Goal: Information Seeking & Learning: Check status

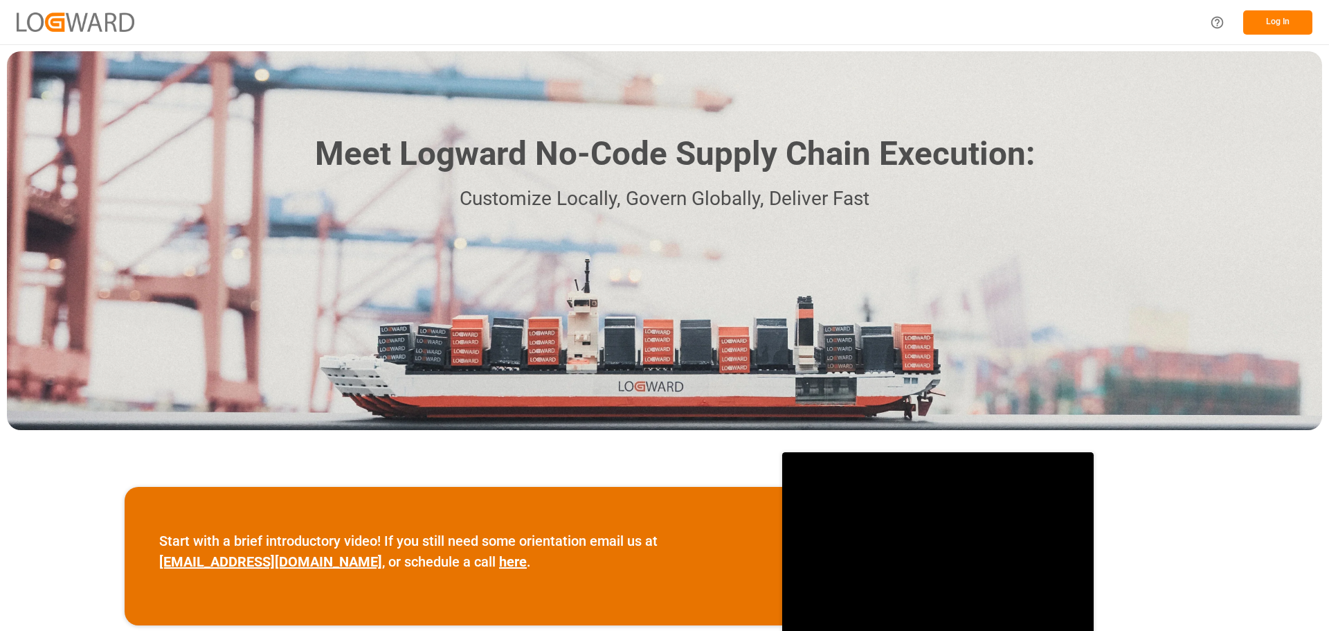
click at [1262, 24] on button "Log In" at bounding box center [1278, 22] width 69 height 24
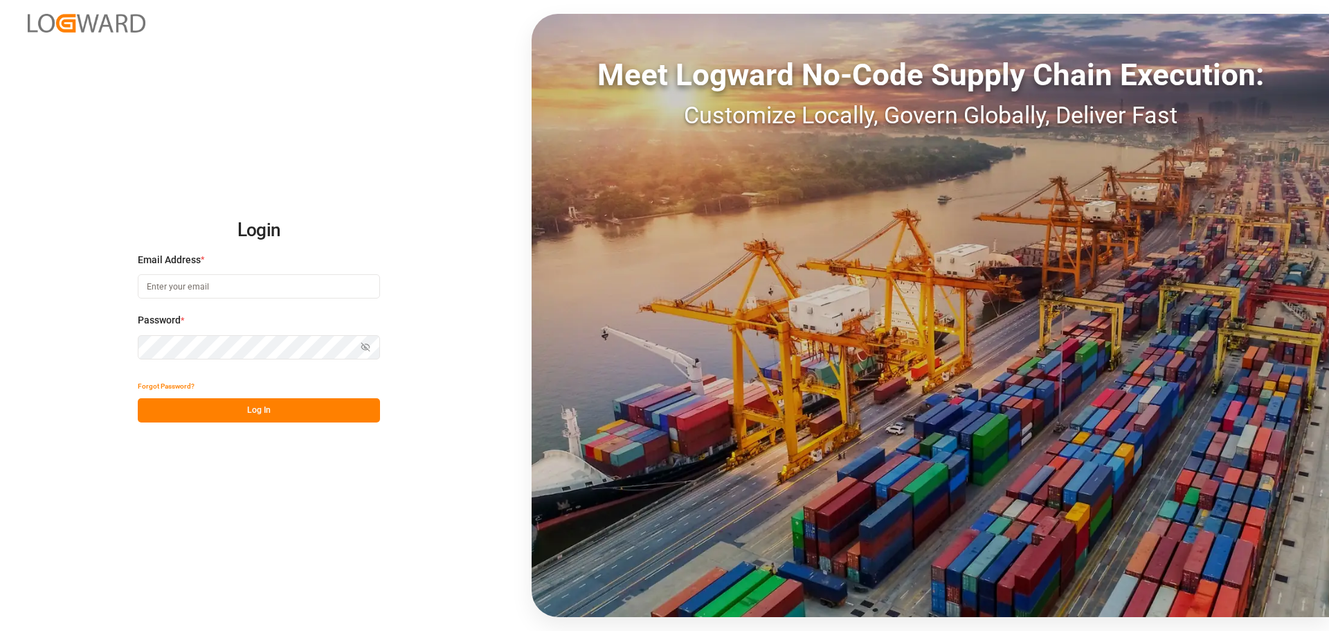
type input "[PERSON_NAME][EMAIL_ADDRESS][PERSON_NAME][DOMAIN_NAME]"
click at [237, 414] on button "Log In" at bounding box center [259, 410] width 242 height 24
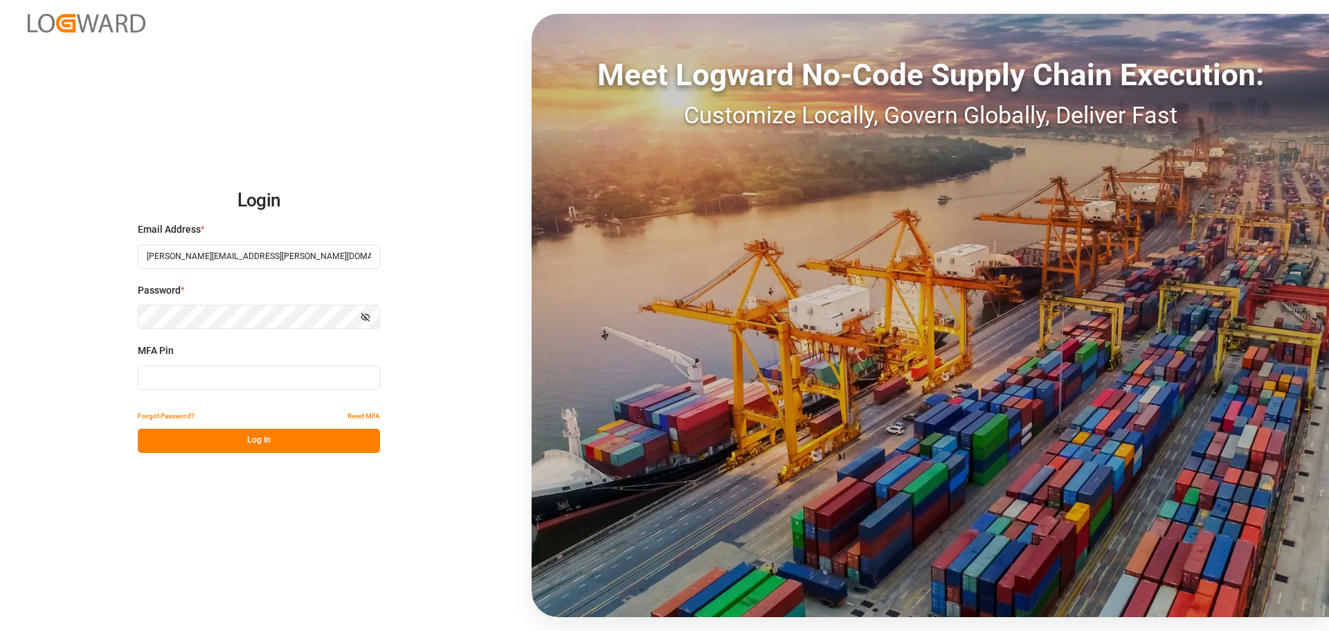
click at [210, 375] on input at bounding box center [259, 378] width 242 height 24
type input "653841"
click at [230, 436] on button "Log In" at bounding box center [259, 441] width 242 height 24
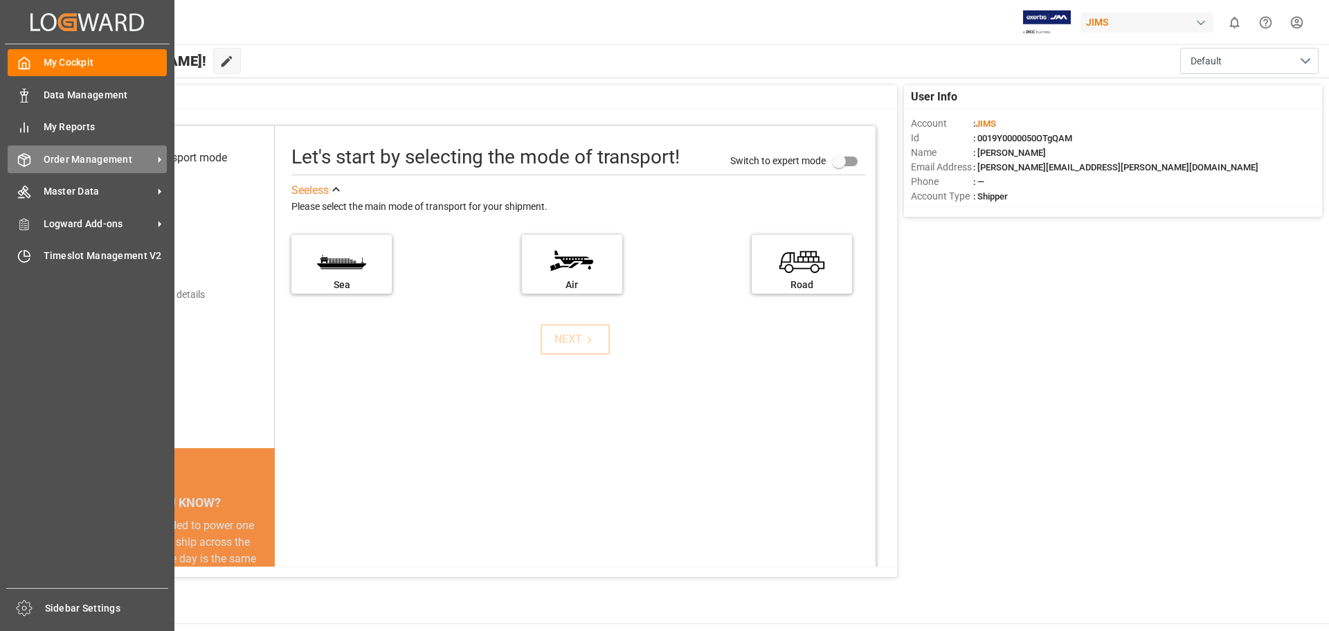
click at [91, 165] on span "Order Management" at bounding box center [98, 159] width 109 height 15
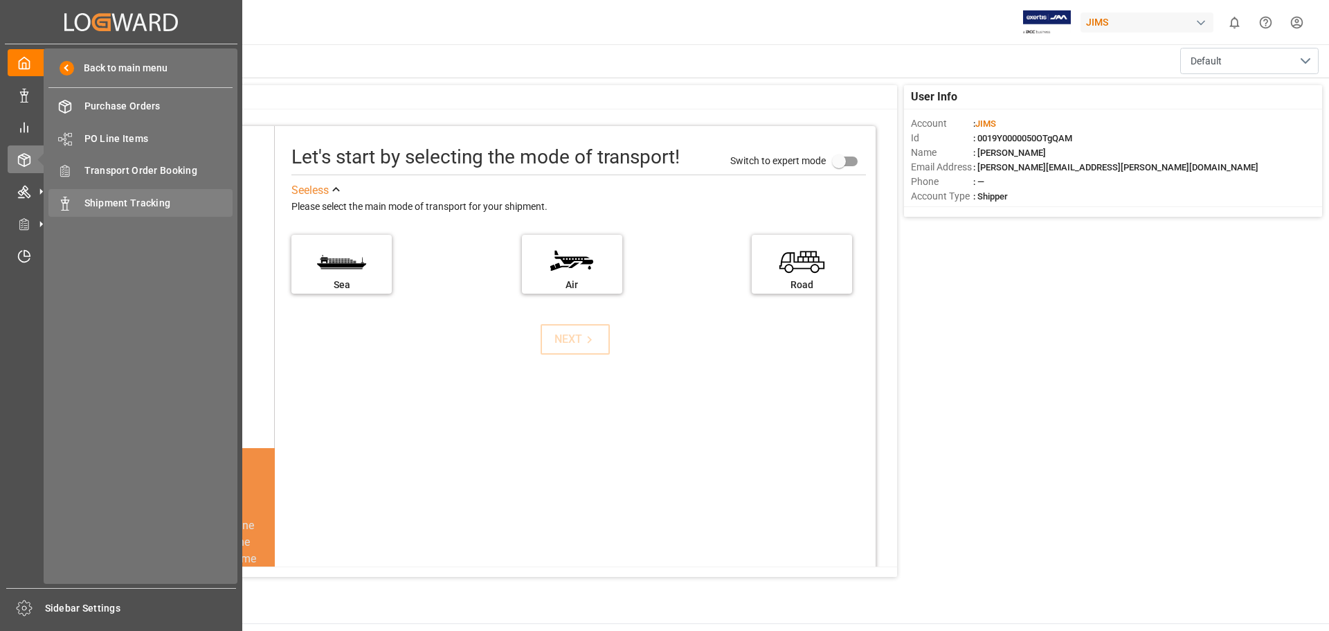
click at [127, 199] on span "Shipment Tracking" at bounding box center [158, 203] width 149 height 15
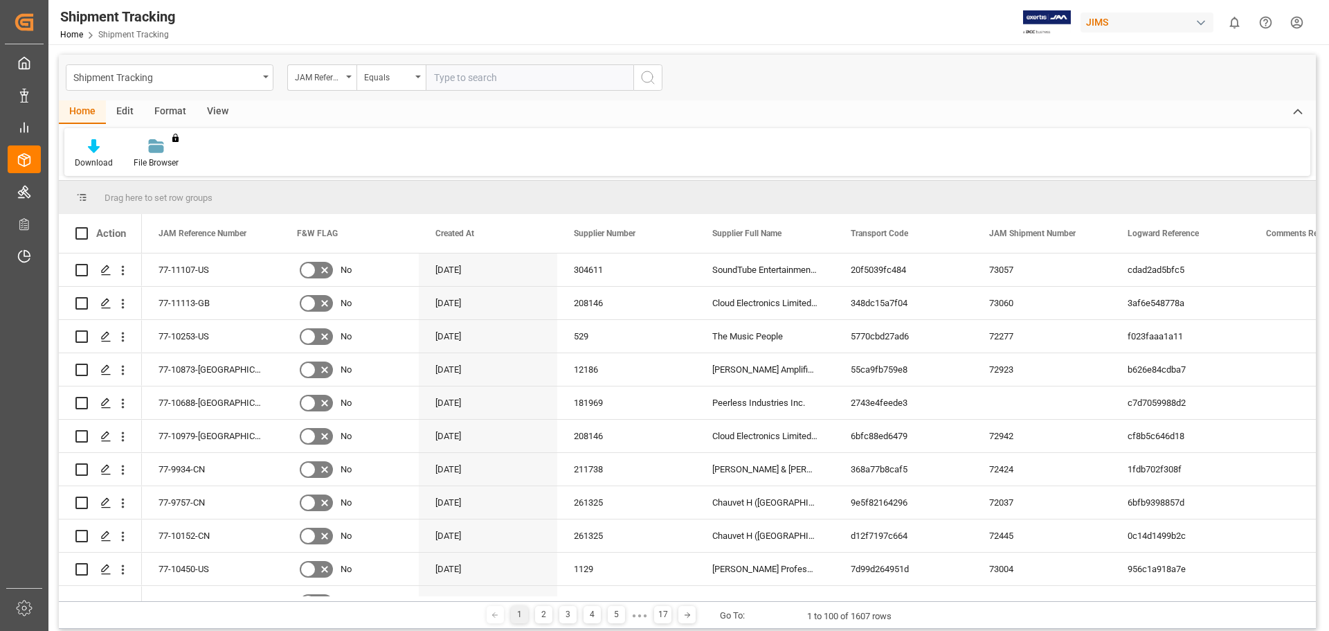
click at [449, 72] on input "text" at bounding box center [530, 77] width 208 height 26
type input "77-10826-[GEOGRAPHIC_DATA]"
click at [652, 78] on icon "search button" at bounding box center [648, 77] width 17 height 17
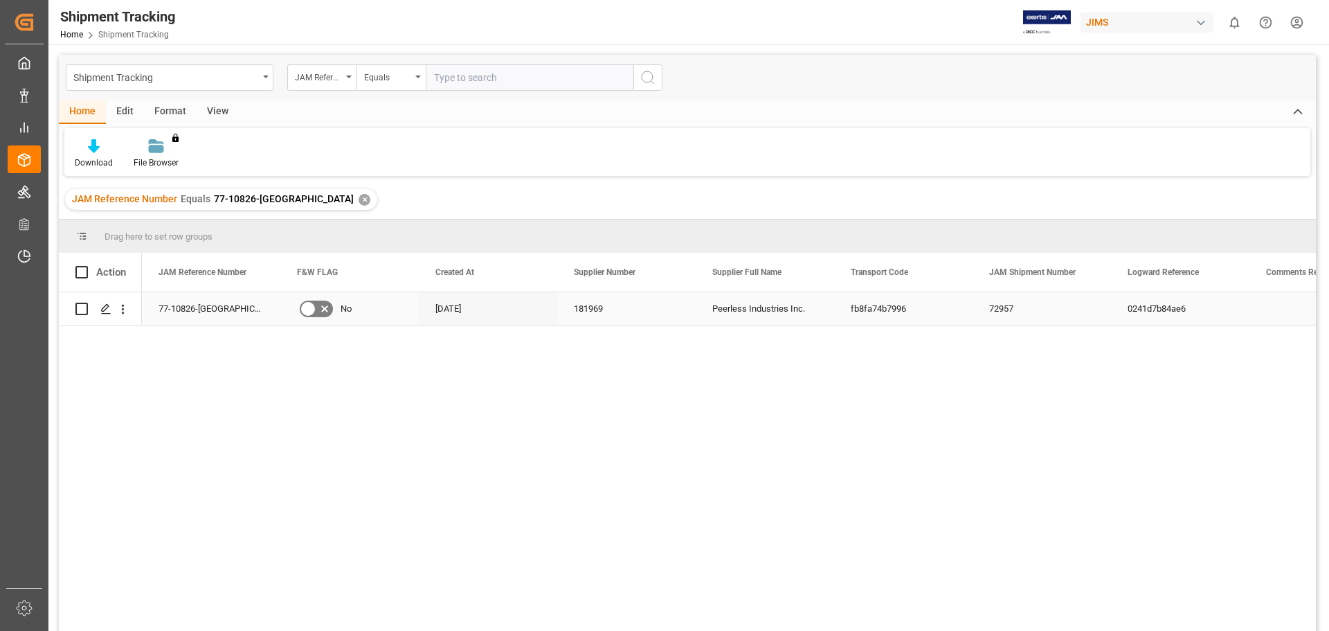
click at [81, 312] on input "Press Space to toggle row selection (unchecked)" at bounding box center [81, 309] width 12 height 12
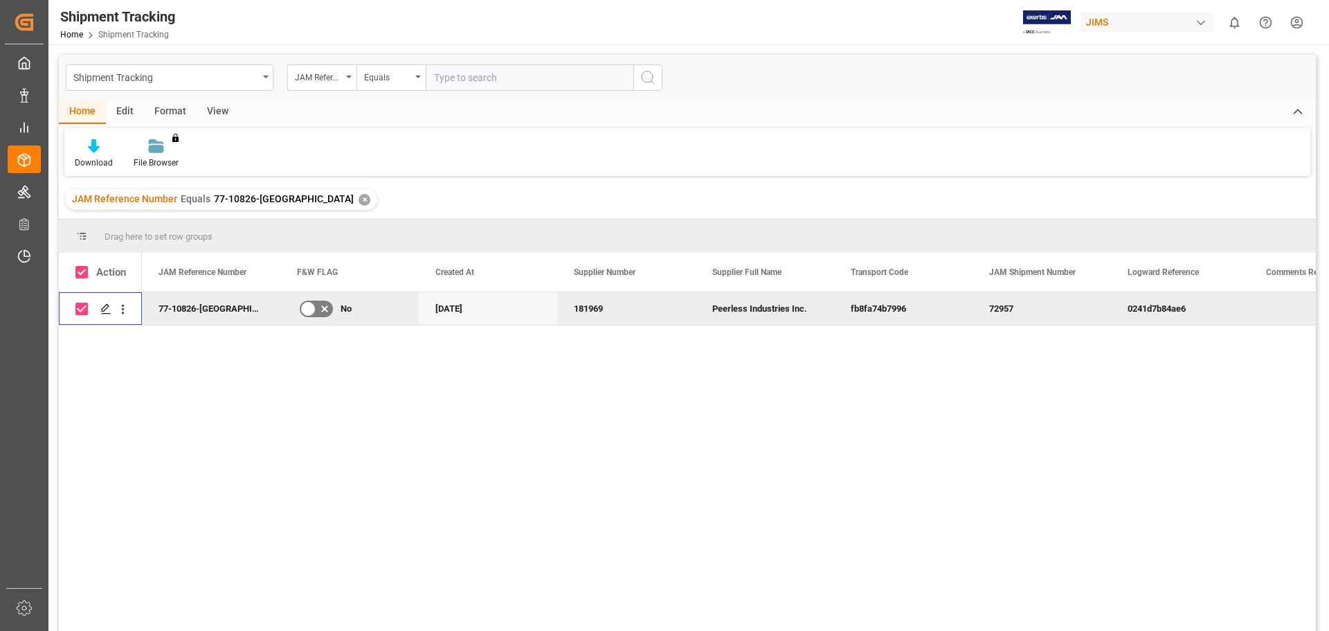
click at [81, 312] on input "Press Space to toggle row selection (checked)" at bounding box center [81, 309] width 12 height 12
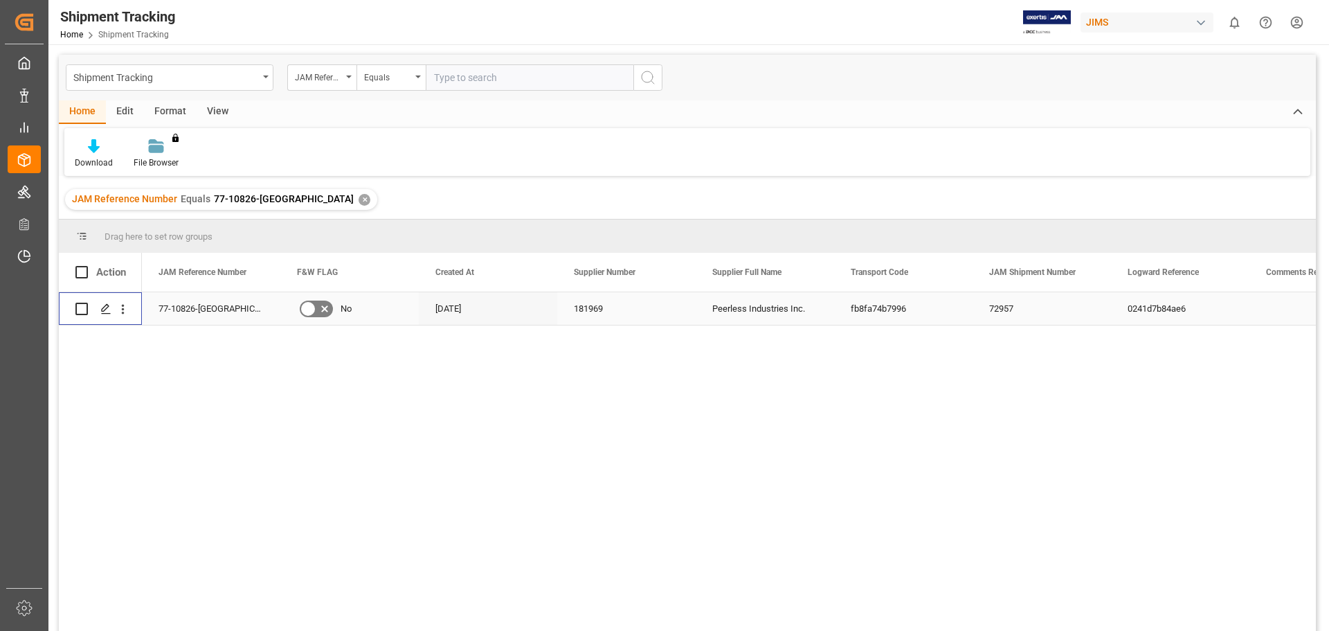
click at [81, 312] on input "Press Space to toggle row selection (unchecked)" at bounding box center [81, 309] width 12 height 12
checkbox input "true"
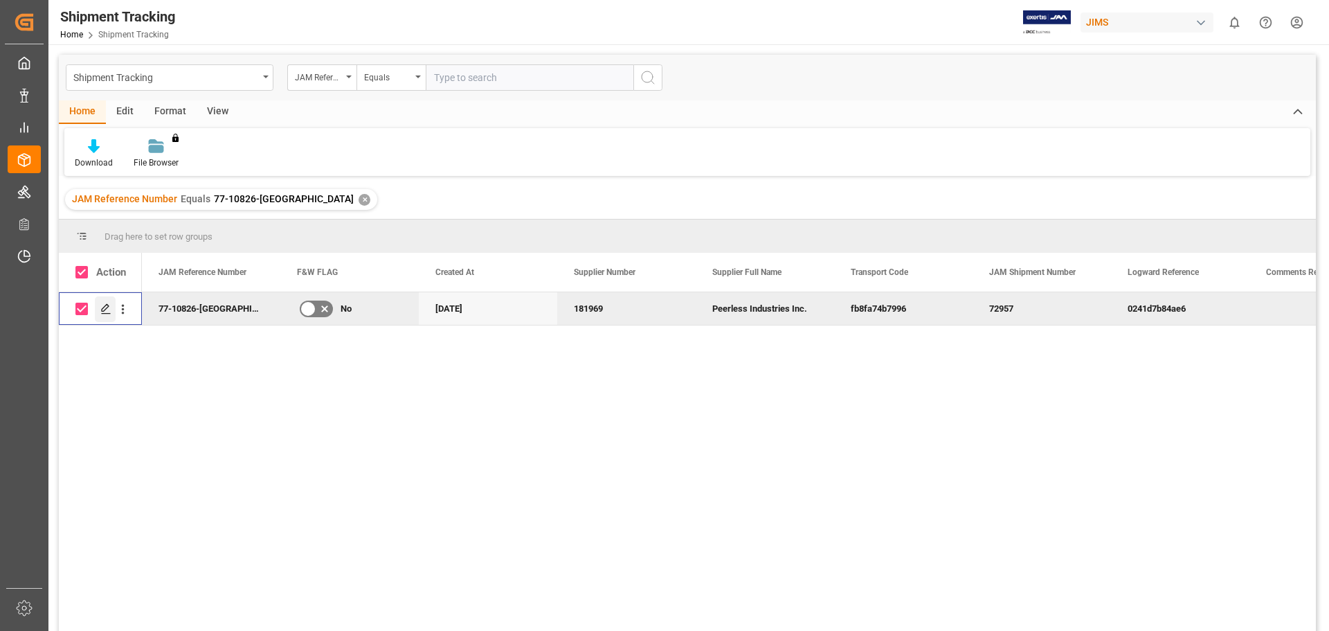
click at [111, 310] on icon "Press SPACE to deselect this row." at bounding box center [105, 308] width 11 height 11
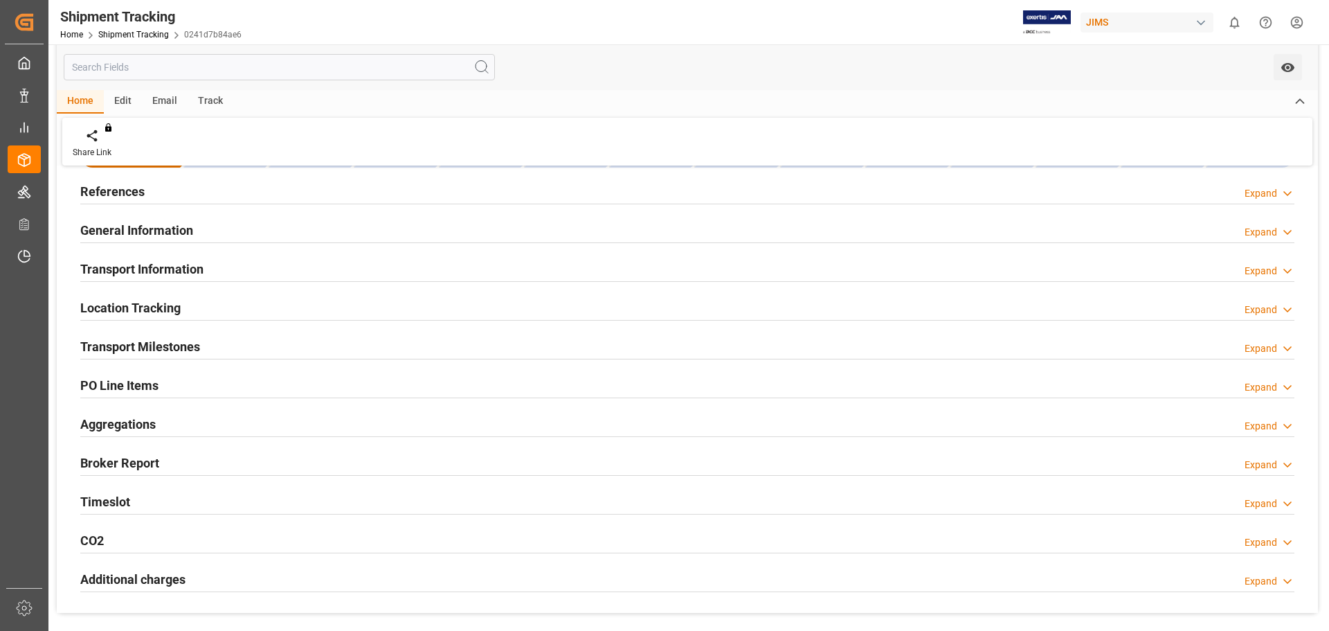
scroll to position [69, 0]
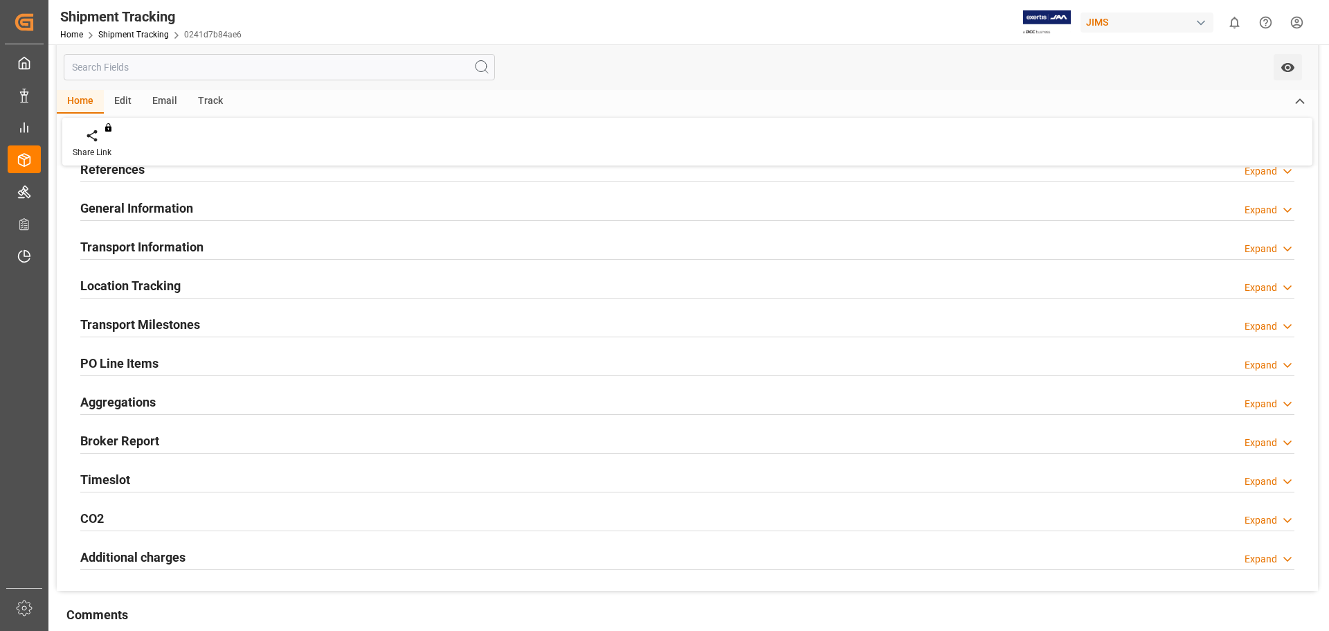
click at [152, 290] on h2 "Location Tracking" at bounding box center [130, 285] width 100 height 19
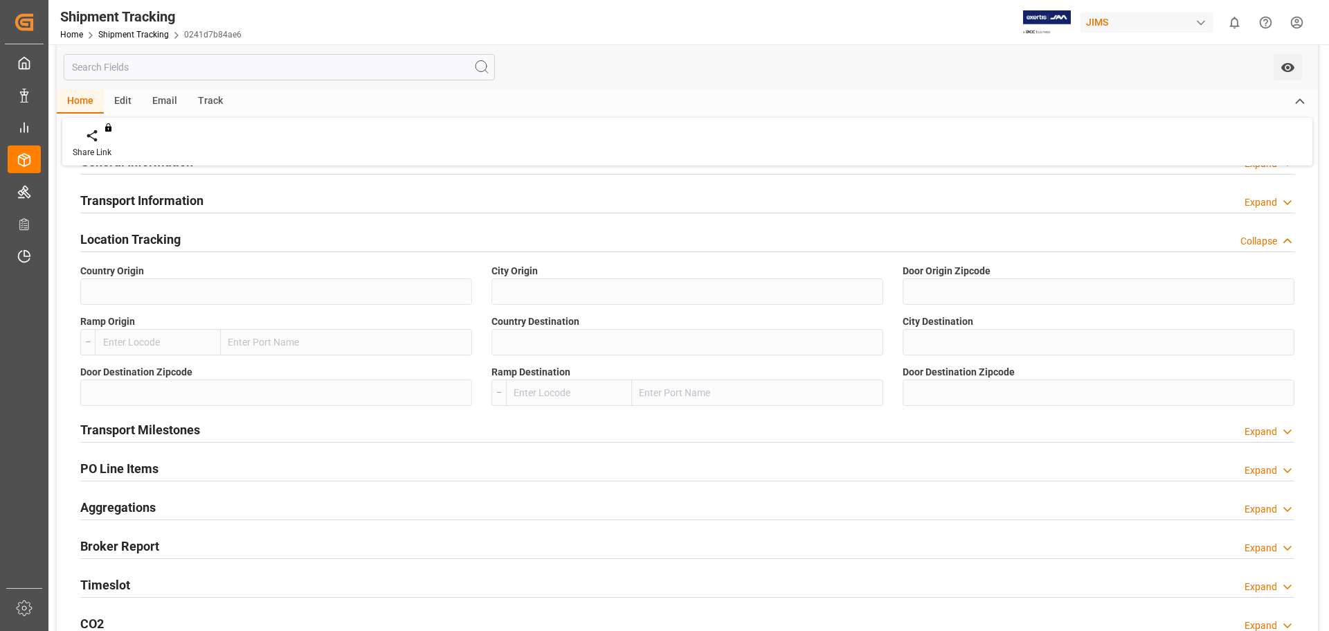
scroll to position [0, 0]
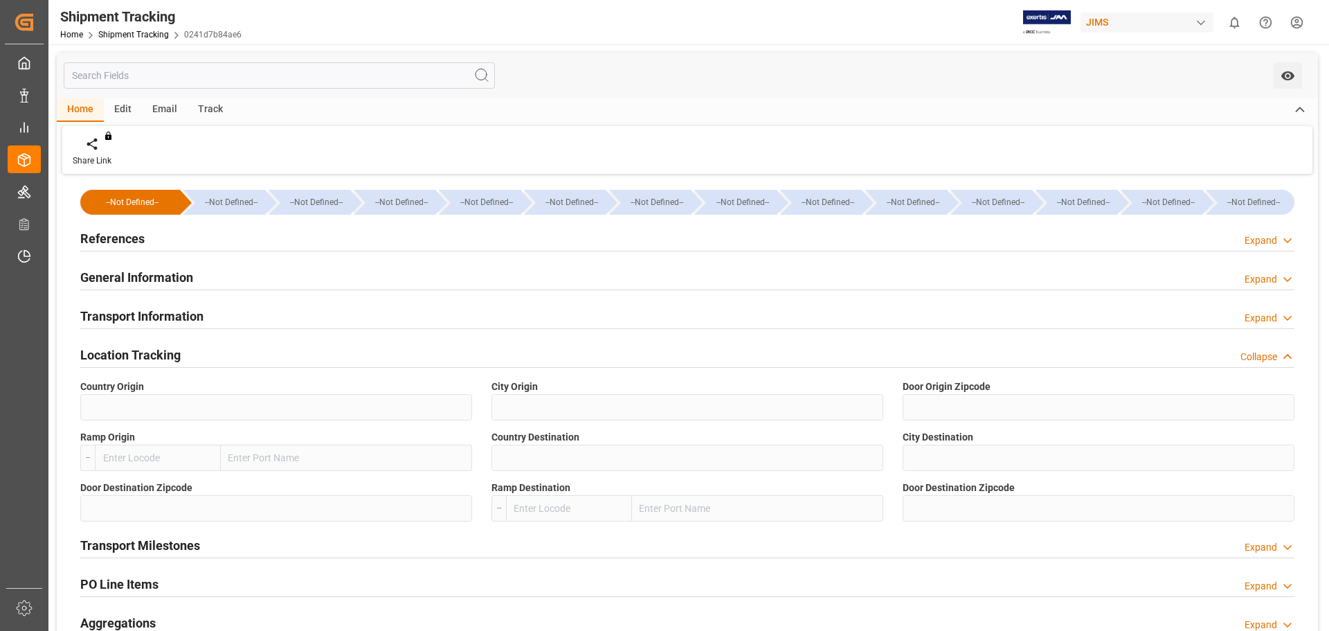
click at [141, 281] on h2 "General Information" at bounding box center [136, 277] width 113 height 19
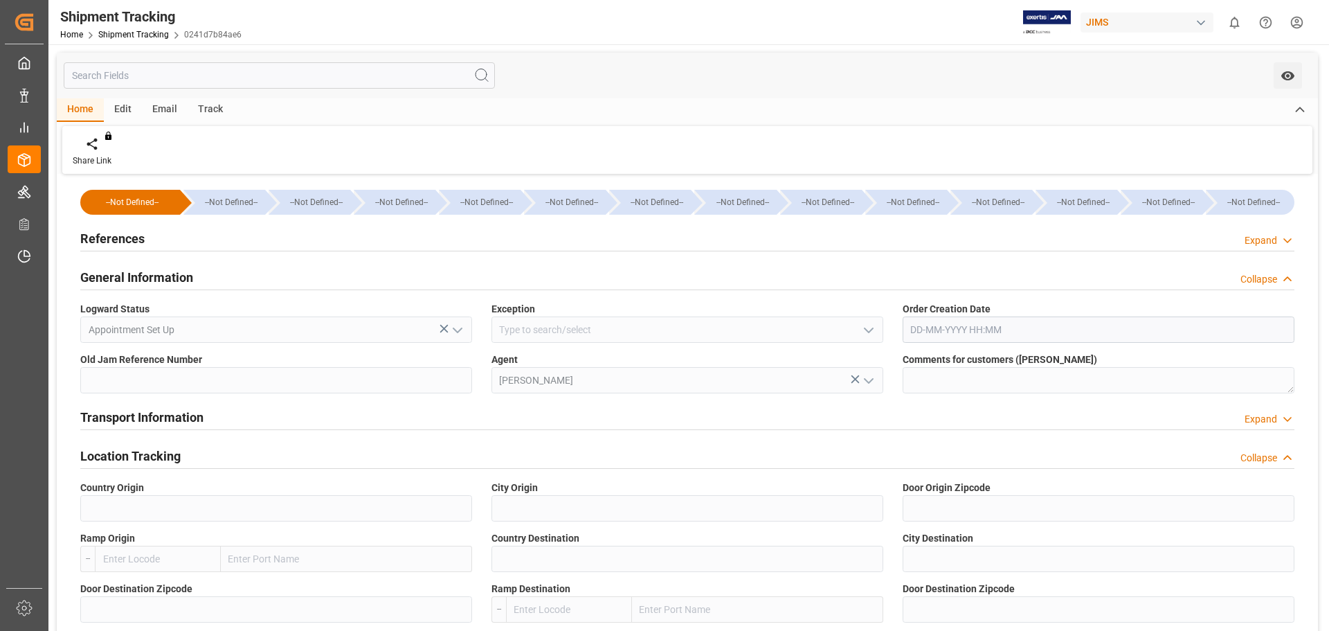
click at [156, 415] on h2 "Transport Information" at bounding box center [141, 417] width 123 height 19
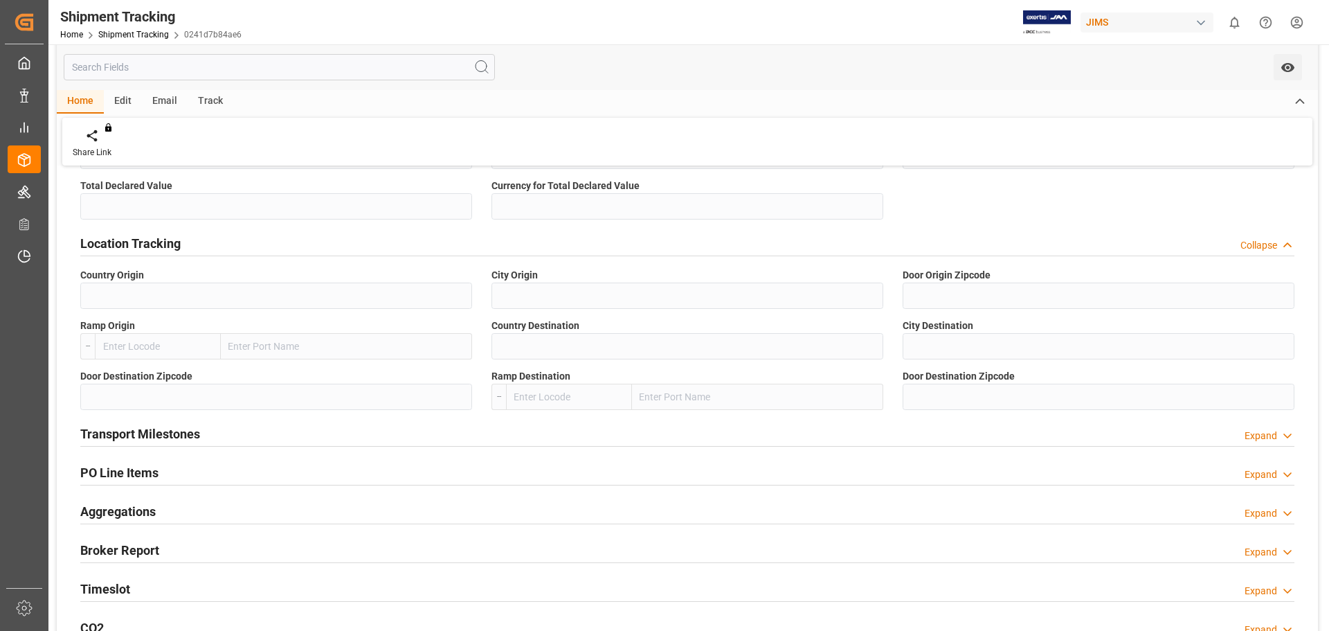
scroll to position [692, 0]
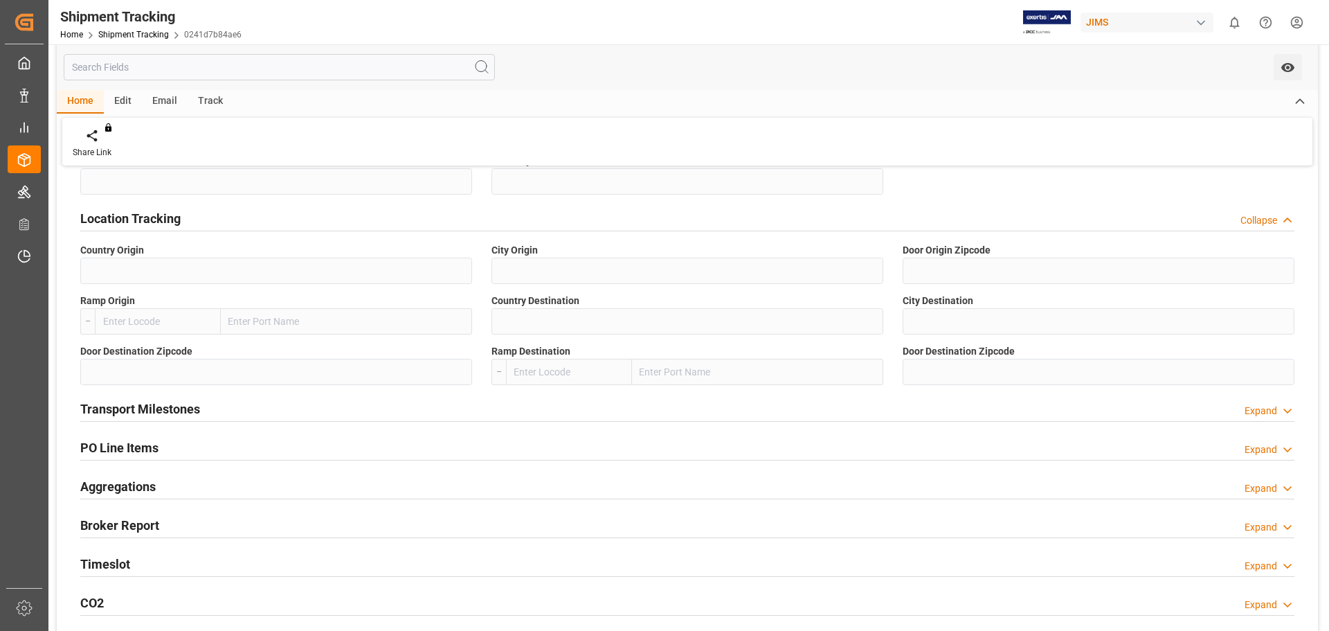
click at [164, 411] on h2 "Transport Milestones" at bounding box center [140, 409] width 120 height 19
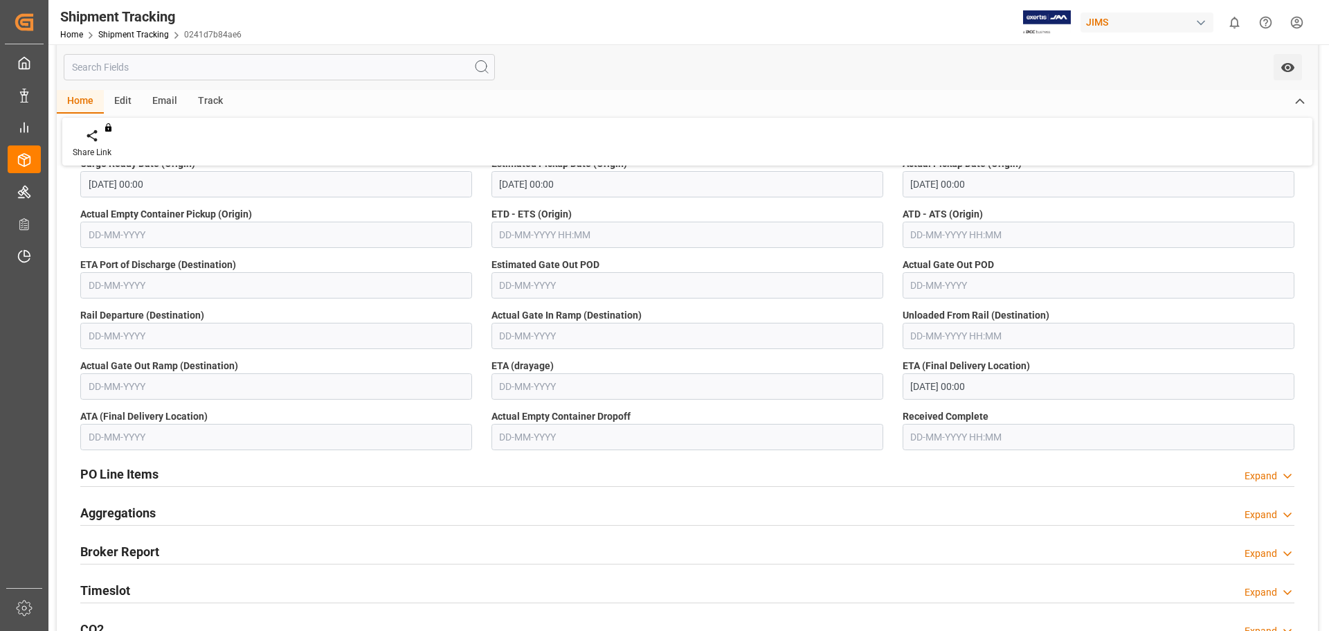
scroll to position [1039, 0]
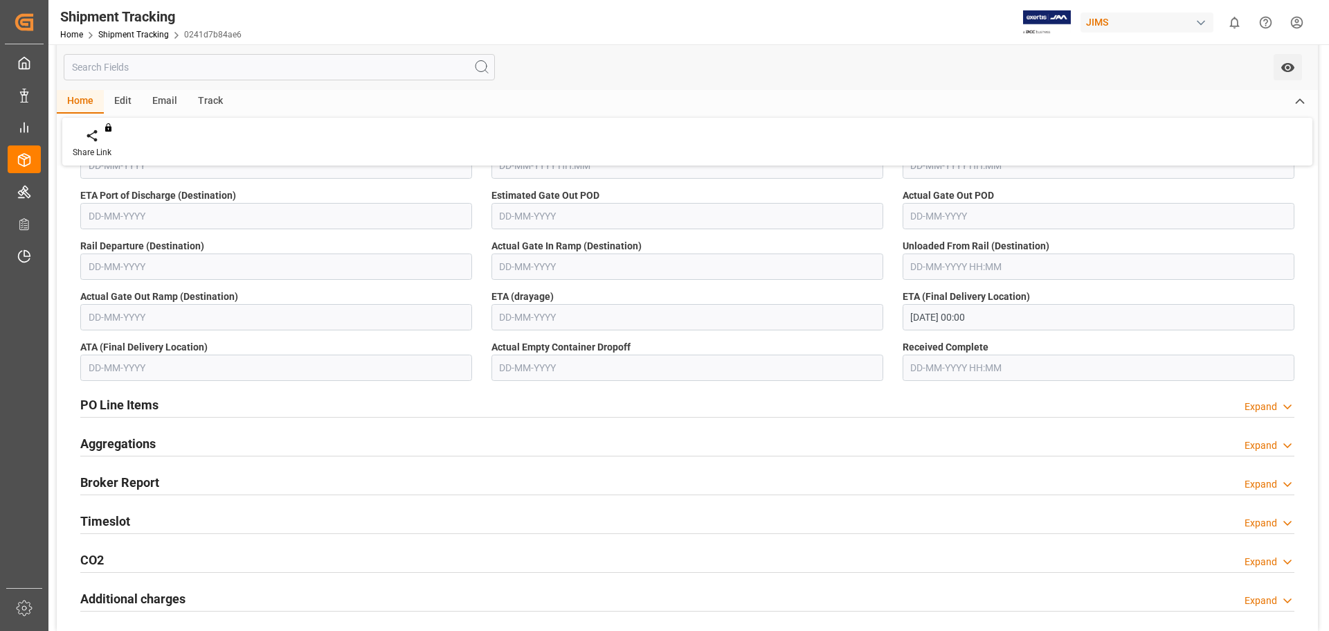
click at [161, 409] on div "PO Line Items Expand" at bounding box center [687, 404] width 1214 height 26
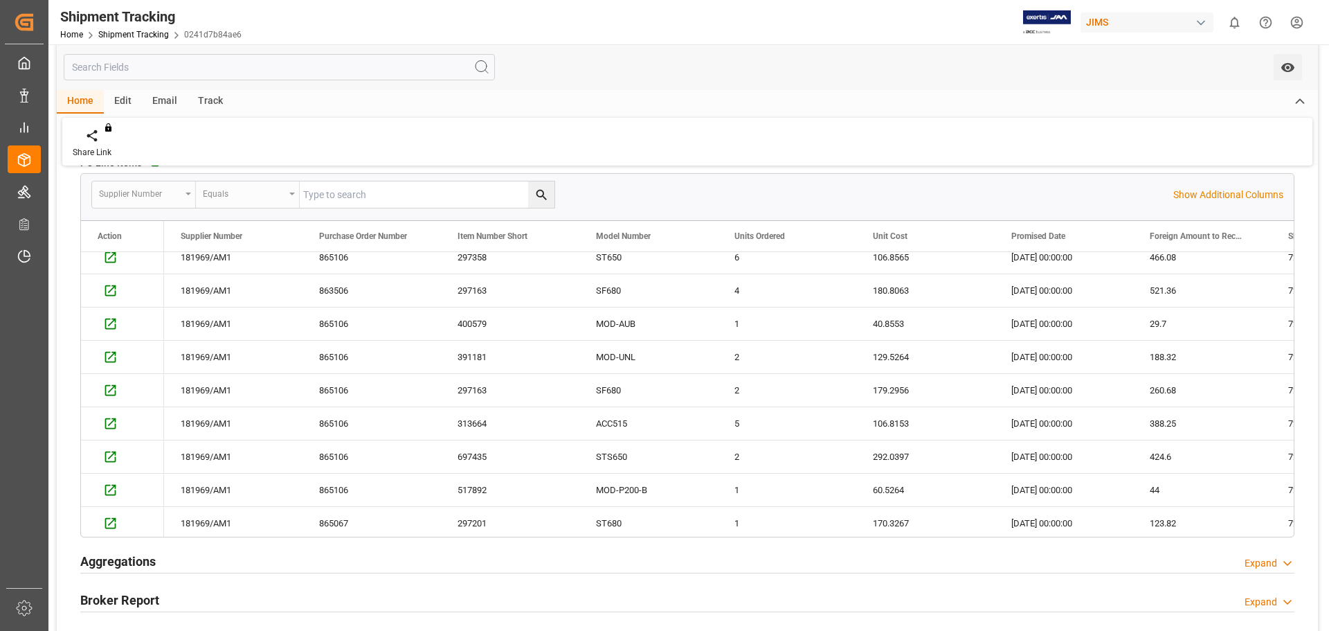
scroll to position [277, 0]
